Goal: Information Seeking & Learning: Learn about a topic

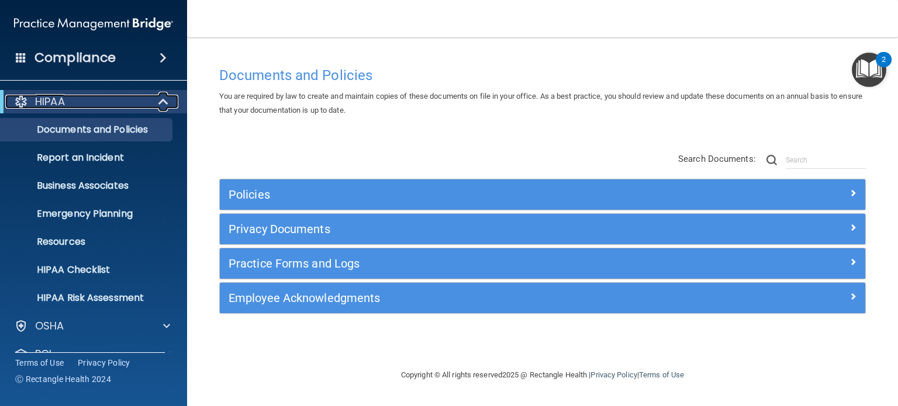
click at [162, 100] on span at bounding box center [165, 102] width 10 height 14
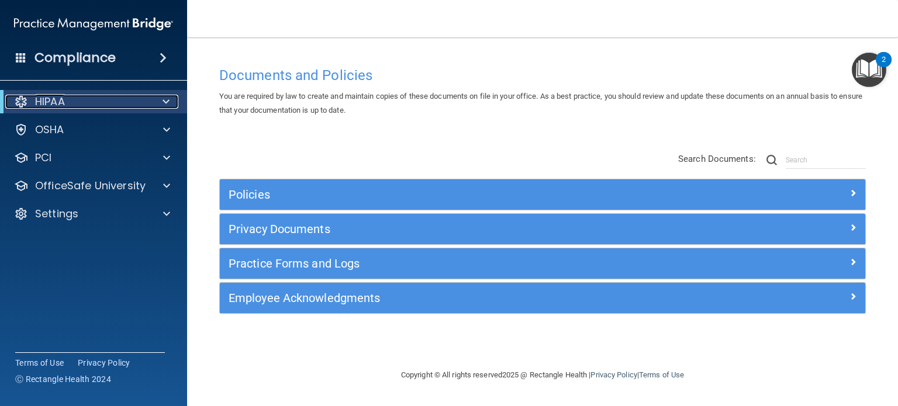
click at [167, 102] on span at bounding box center [165, 102] width 7 height 14
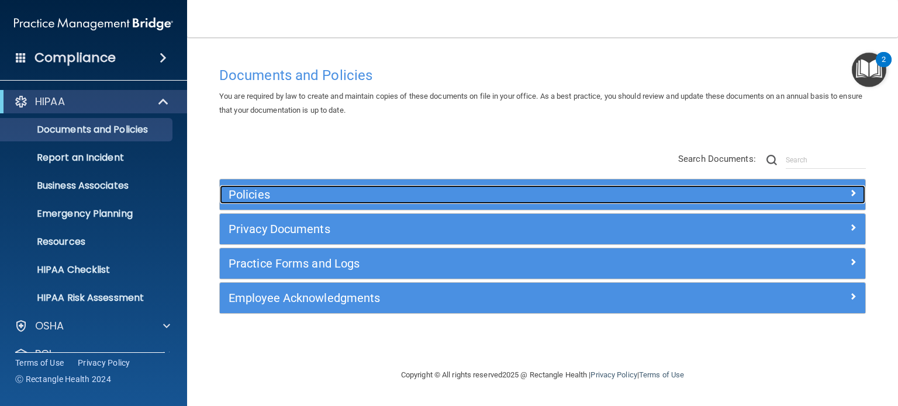
click at [266, 196] on h5 "Policies" at bounding box center [461, 194] width 466 height 13
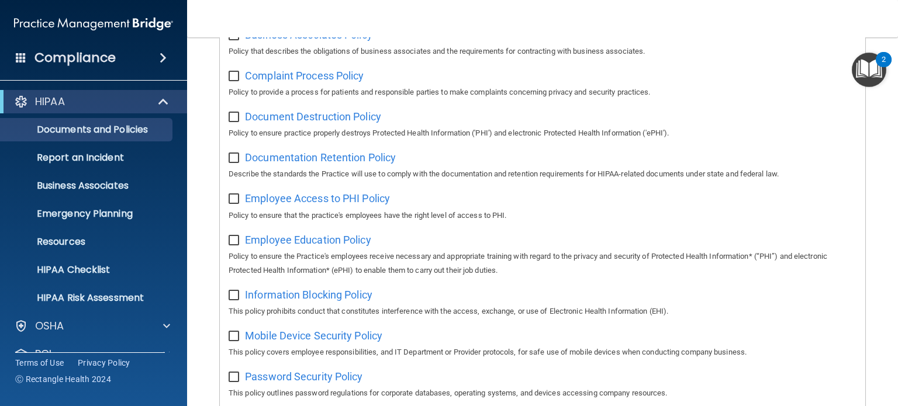
scroll to position [234, 0]
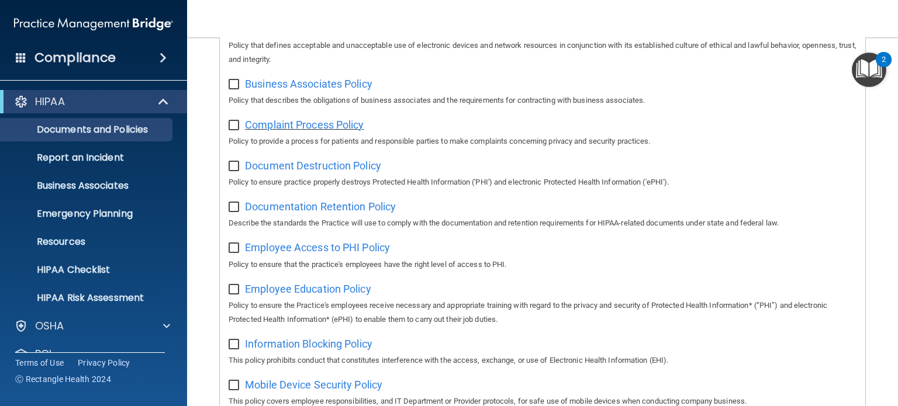
click at [331, 128] on span "Complaint Process Policy" at bounding box center [304, 125] width 119 height 12
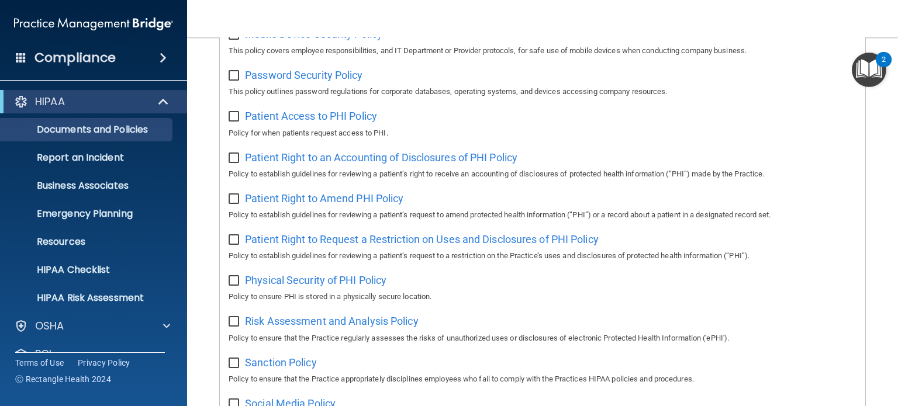
scroll to position [701, 0]
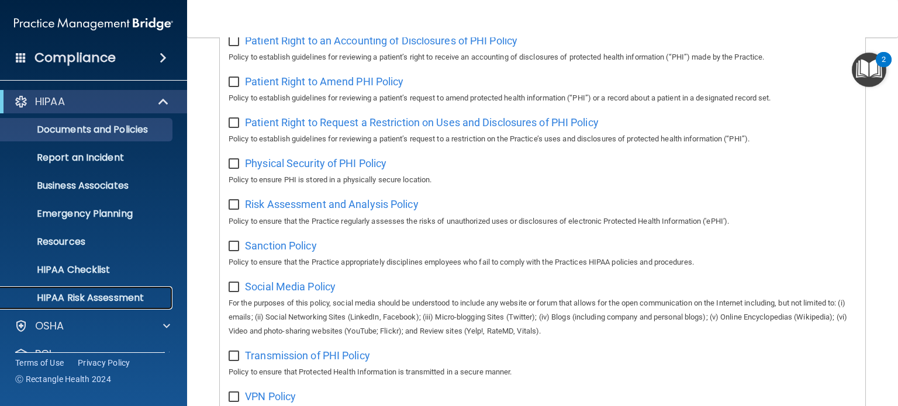
click at [124, 296] on p "HIPAA Risk Assessment" at bounding box center [88, 298] width 160 height 12
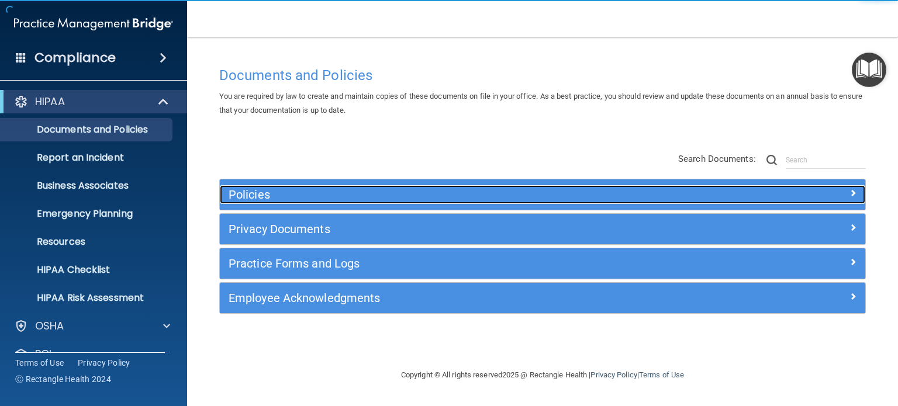
click at [273, 195] on h5 "Policies" at bounding box center [461, 194] width 466 height 13
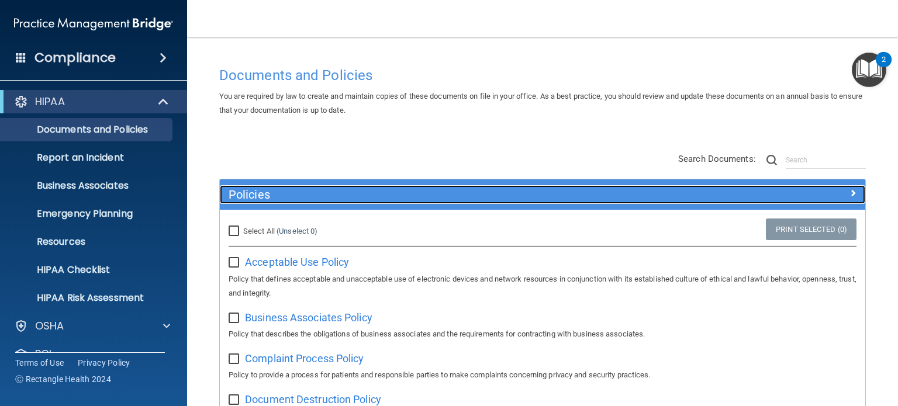
scroll to position [117, 0]
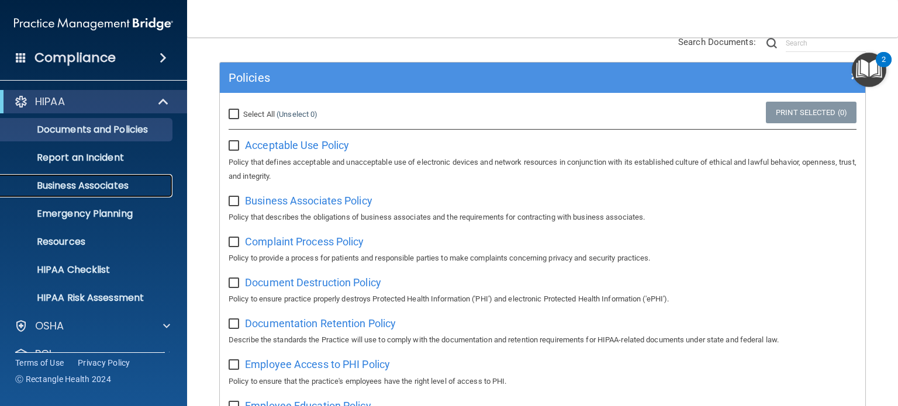
click at [105, 184] on p "Business Associates" at bounding box center [88, 186] width 160 height 12
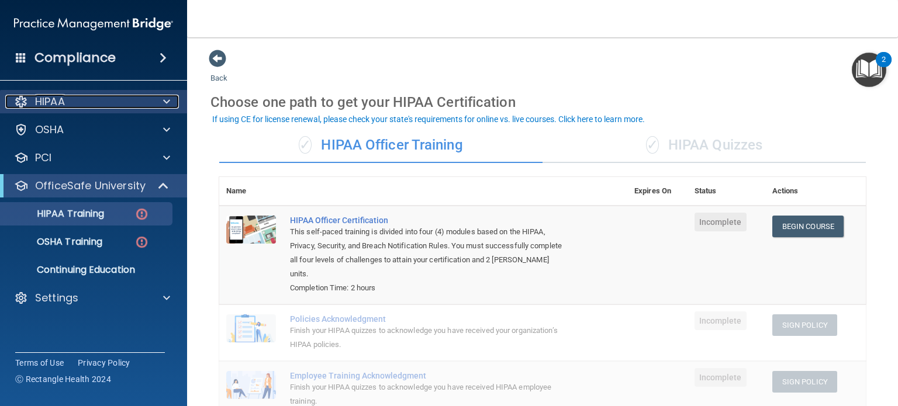
click at [168, 100] on span at bounding box center [166, 102] width 7 height 14
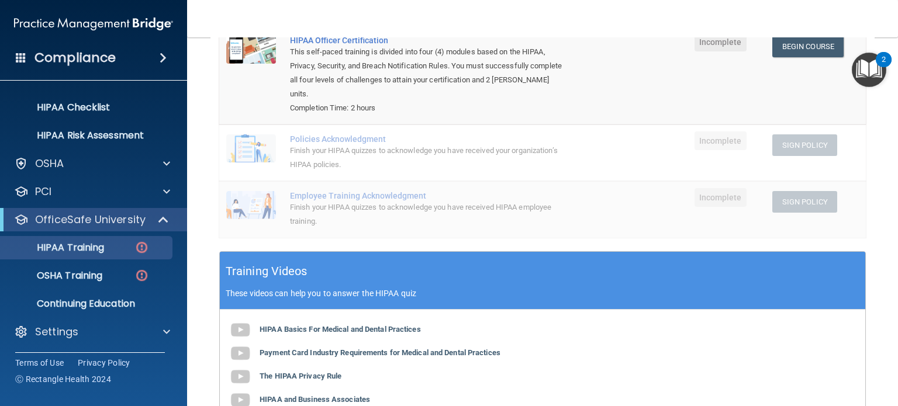
scroll to position [58, 0]
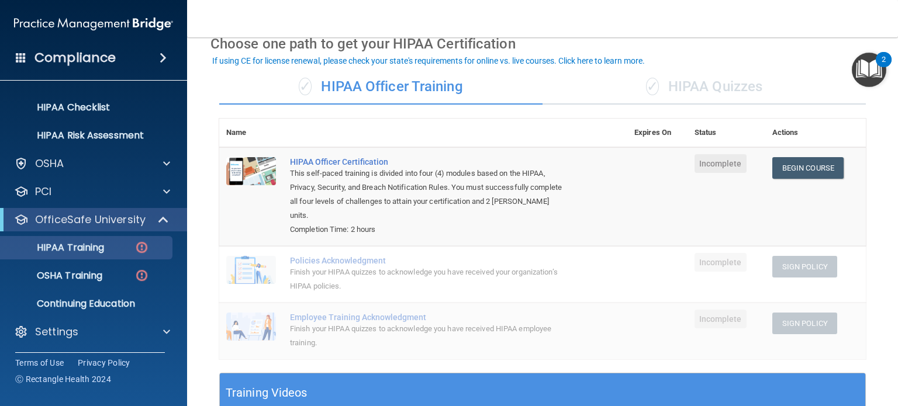
click at [663, 78] on div "✓ HIPAA Quizzes" at bounding box center [703, 87] width 323 height 35
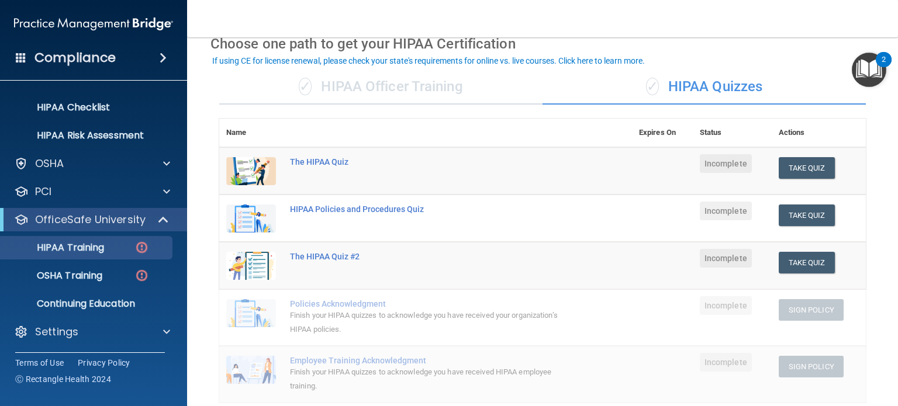
click at [394, 89] on div "✓ HIPAA Officer Training" at bounding box center [380, 87] width 323 height 35
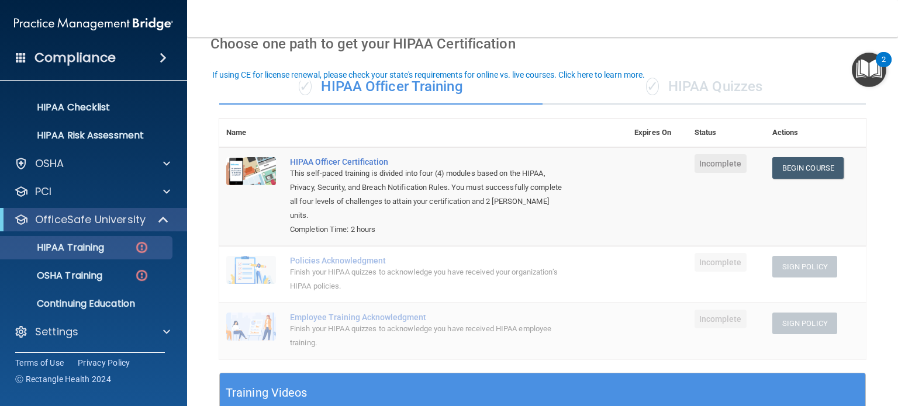
scroll to position [0, 0]
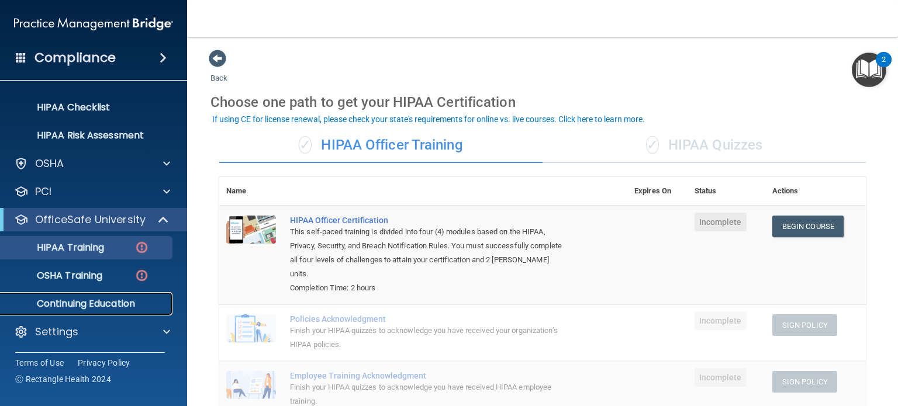
click at [104, 303] on p "Continuing Education" at bounding box center [88, 304] width 160 height 12
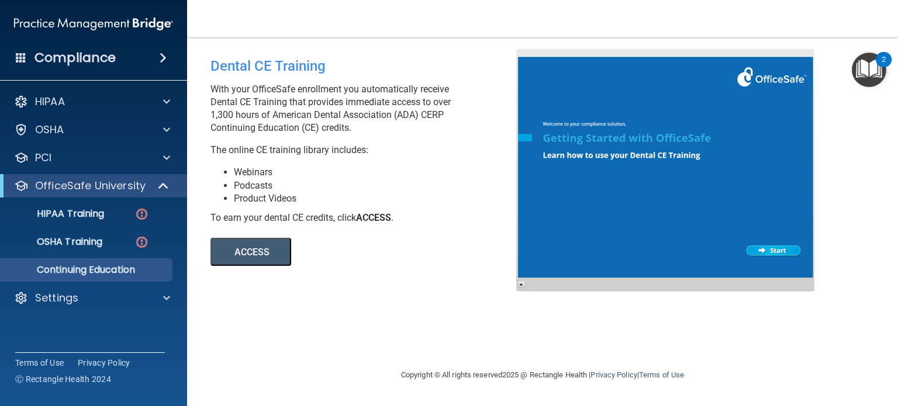
click at [261, 250] on button "ACCESS" at bounding box center [250, 252] width 81 height 28
click at [95, 210] on p "HIPAA Training" at bounding box center [56, 214] width 96 height 12
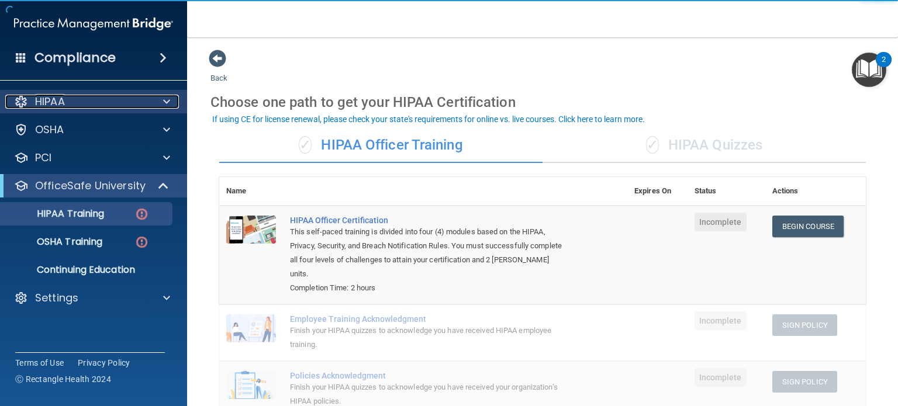
click at [161, 95] on div at bounding box center [164, 102] width 29 height 14
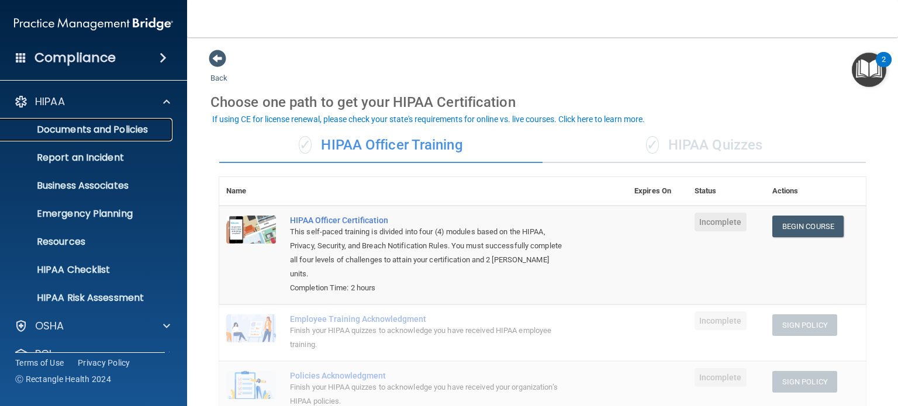
click at [99, 130] on p "Documents and Policies" at bounding box center [88, 130] width 160 height 12
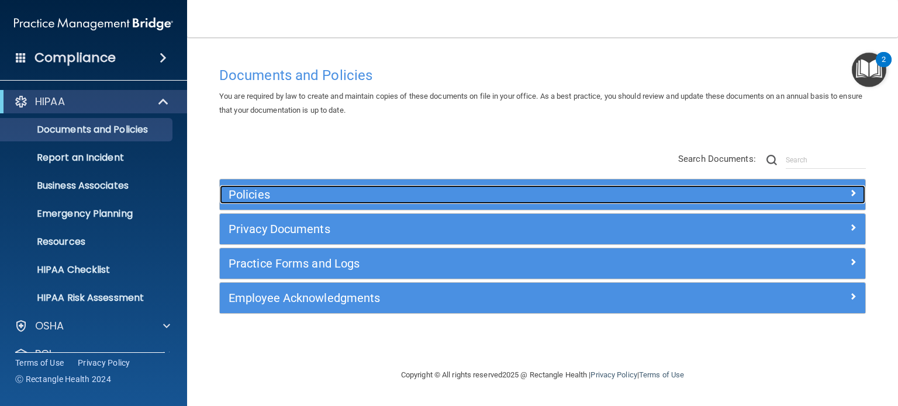
click at [228, 195] on h5 "Policies" at bounding box center [461, 194] width 466 height 13
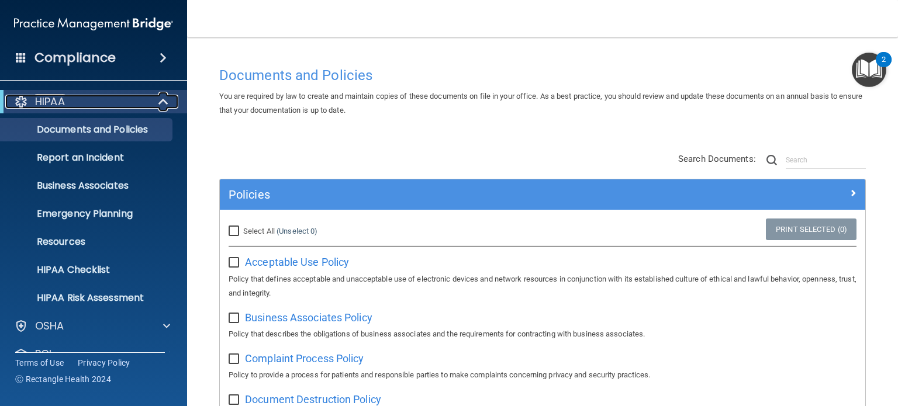
click at [161, 101] on span at bounding box center [165, 102] width 10 height 14
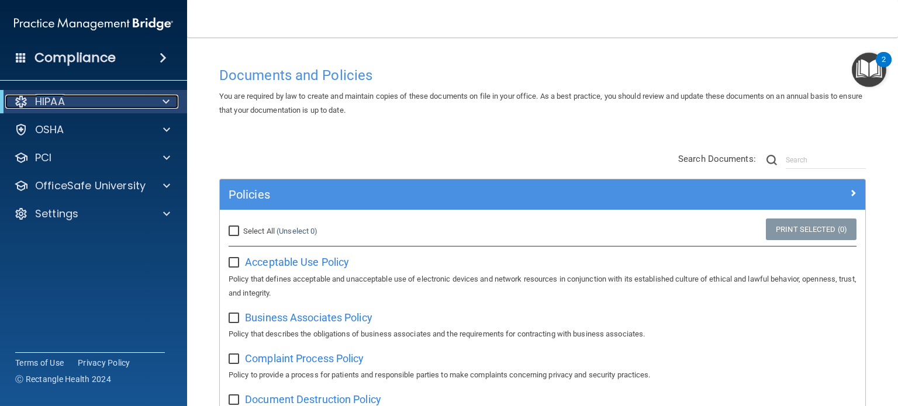
click at [161, 101] on div at bounding box center [164, 102] width 29 height 14
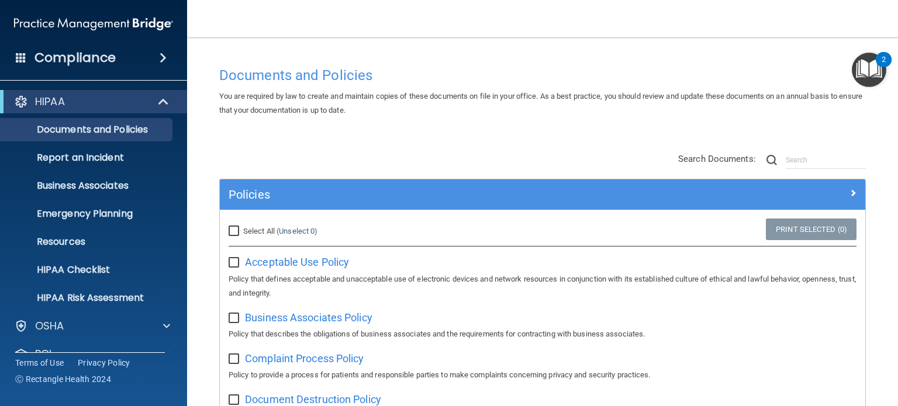
click at [160, 60] on span at bounding box center [163, 58] width 7 height 14
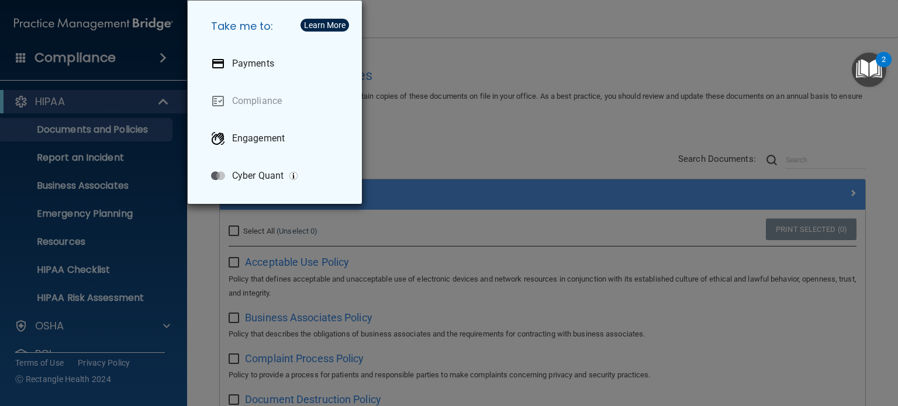
click at [442, 51] on div "Take me to: Payments Compliance Engagement Cyber Quant" at bounding box center [449, 203] width 898 height 406
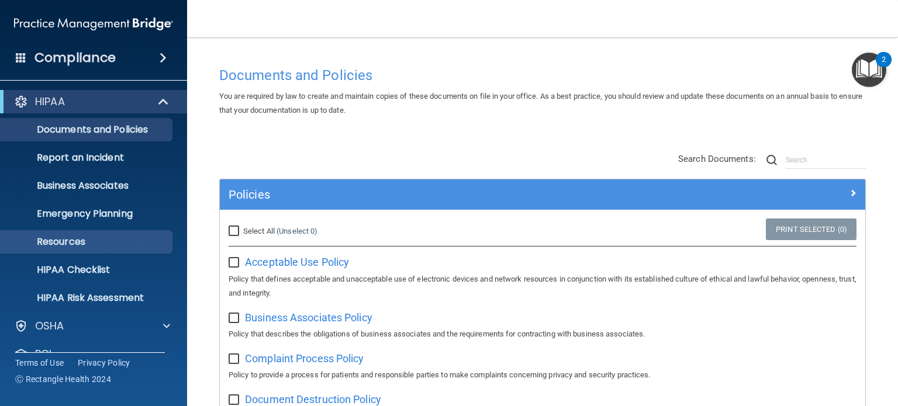
scroll to position [58, 0]
